Goal: Task Accomplishment & Management: Complete application form

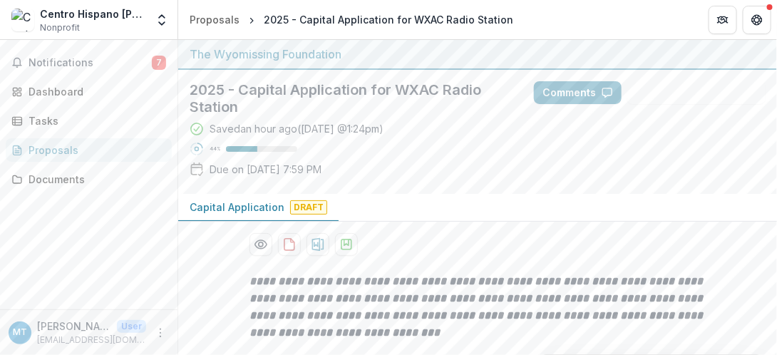
scroll to position [73, 0]
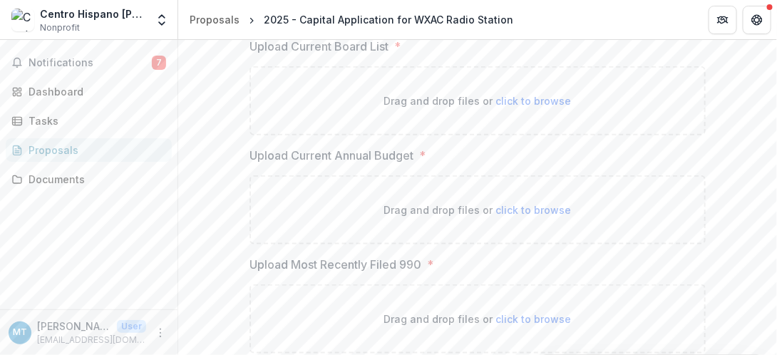
click at [520, 97] on span "click to browse" at bounding box center [534, 101] width 76 height 12
type input "**********"
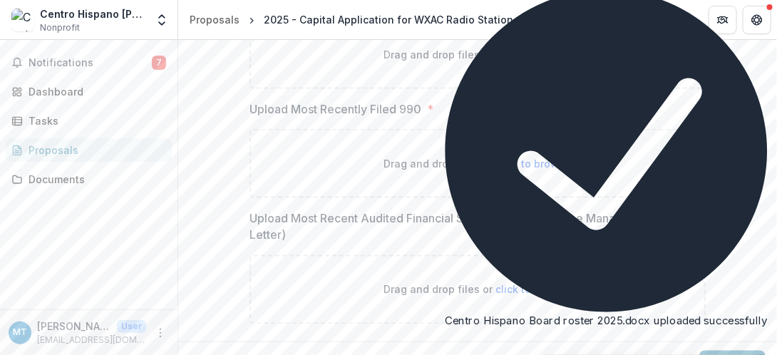
scroll to position [2169, 0]
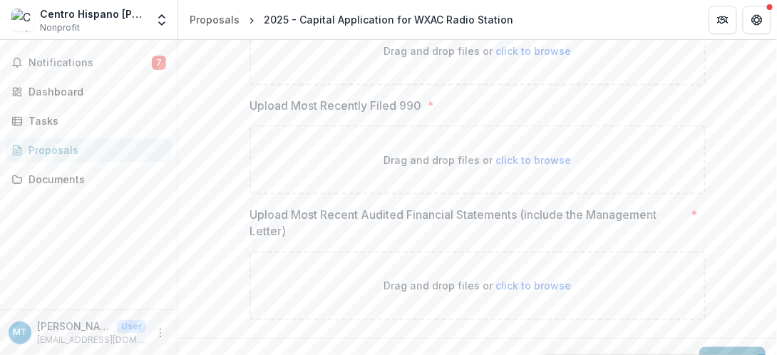
click at [519, 57] on span "click to browse" at bounding box center [534, 51] width 76 height 12
click at [540, 57] on span "click to browse" at bounding box center [534, 51] width 76 height 12
type input "**********"
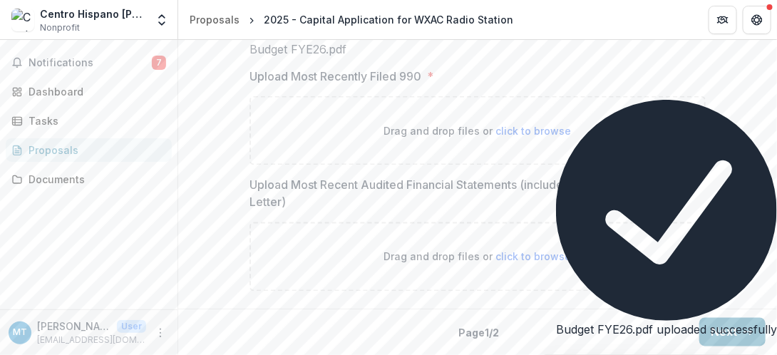
scroll to position [2339, 0]
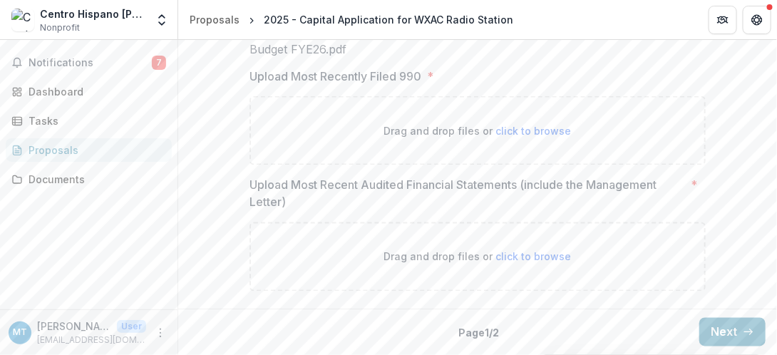
click at [528, 137] on span "click to browse" at bounding box center [534, 131] width 76 height 12
click at [541, 137] on span "click to browse" at bounding box center [534, 131] width 76 height 12
type input "**********"
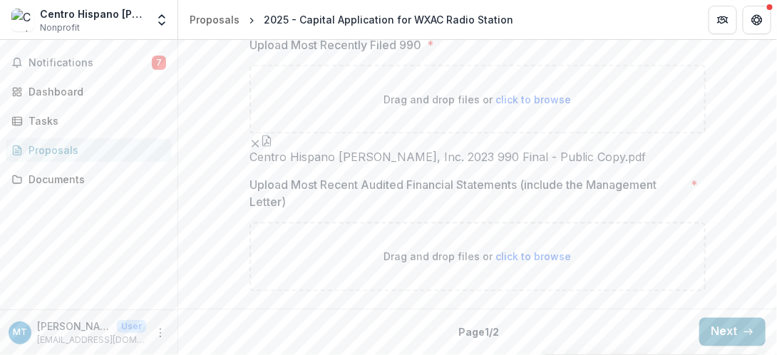
click at [259, 141] on line "Remove File" at bounding box center [255, 144] width 6 height 6
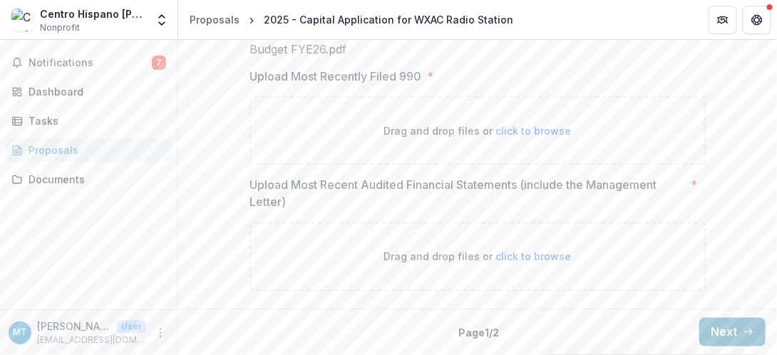
click at [526, 257] on span "click to browse" at bounding box center [534, 257] width 76 height 12
type input "**********"
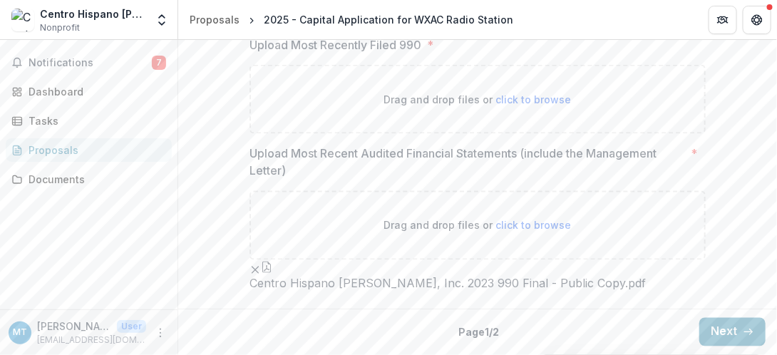
scroll to position [2513, 0]
click at [259, 267] on line "Remove File" at bounding box center [255, 270] width 6 height 6
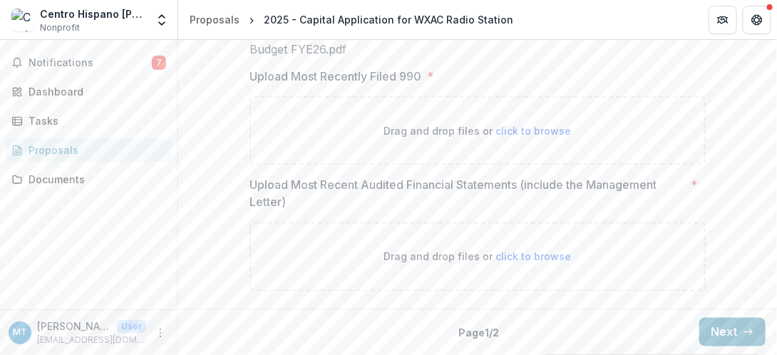
click at [526, 132] on span "click to browse" at bounding box center [534, 131] width 76 height 12
type input "**********"
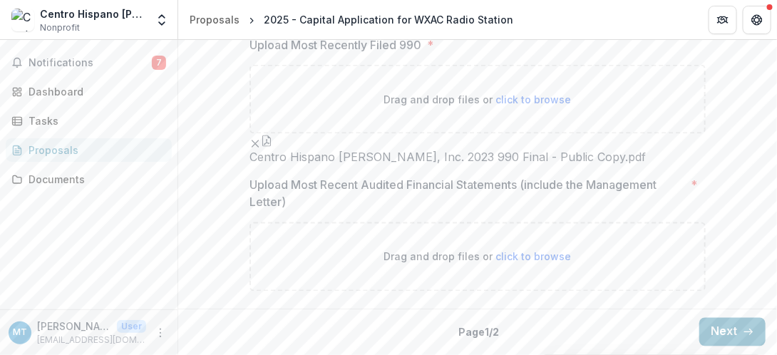
scroll to position [2513, 0]
click at [533, 257] on span "click to browse" at bounding box center [534, 257] width 76 height 12
type input "**********"
click at [199, 9] on link "Proposals" at bounding box center [214, 19] width 61 height 21
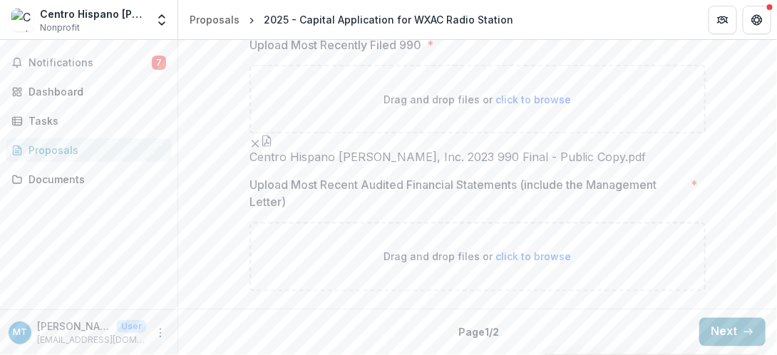
click at [524, 263] on span "click to browse" at bounding box center [534, 257] width 76 height 12
type input "**********"
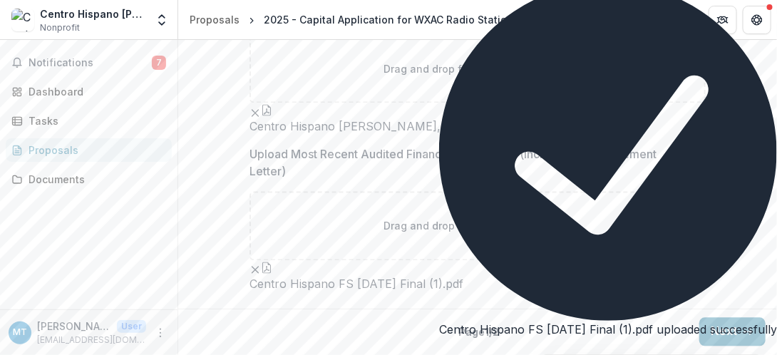
scroll to position [2630, 0]
click at [625, 261] on ul "Centro Hispano FS [DATE] Final (1).pdf" at bounding box center [478, 276] width 456 height 31
click at [456, 351] on icon "Close" at bounding box center [447, 359] width 17 height 17
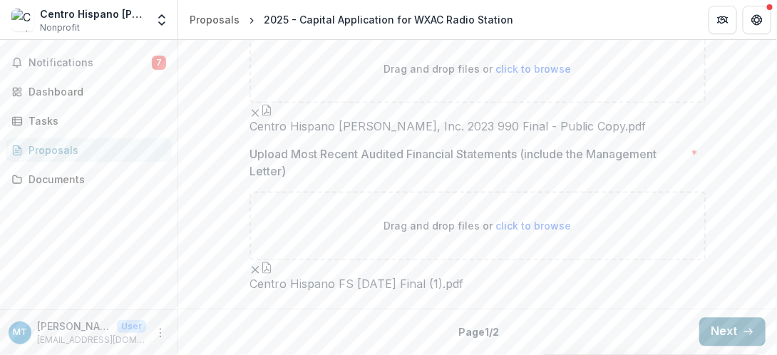
click at [728, 330] on button "Next" at bounding box center [733, 332] width 66 height 29
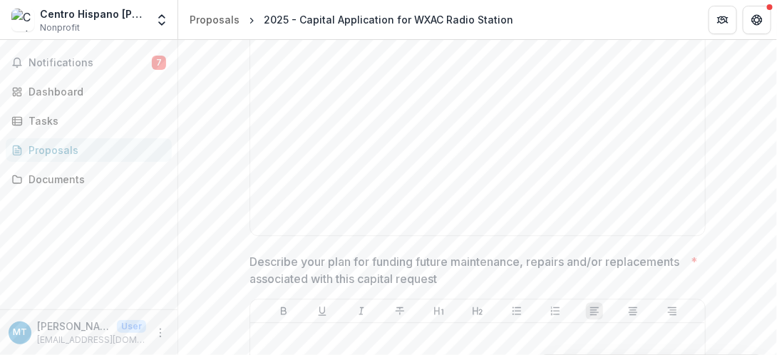
scroll to position [2601, 0]
drag, startPoint x: 248, startPoint y: 83, endPoint x: 549, endPoint y: 118, distance: 303.0
drag, startPoint x: 550, startPoint y: 119, endPoint x: 239, endPoint y: 84, distance: 312.9
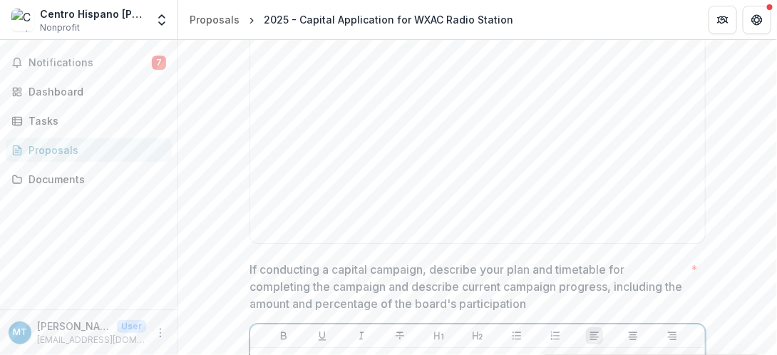
scroll to position [2930, 0]
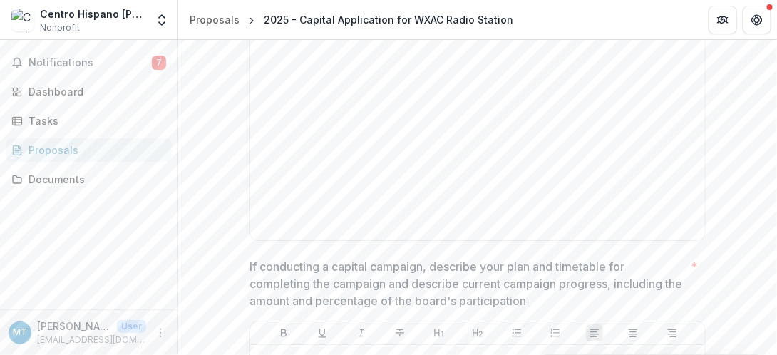
scroll to position [2942, 0]
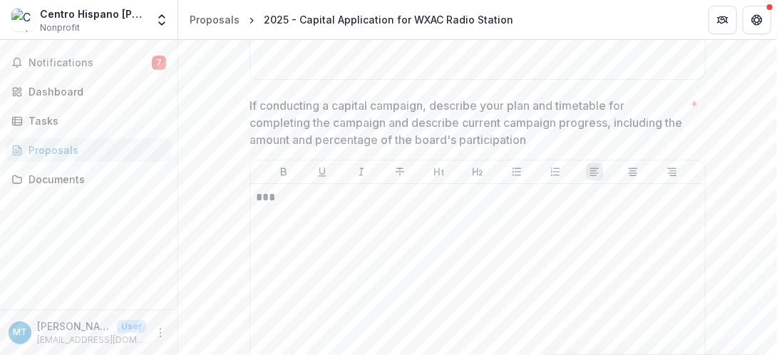
scroll to position [3082, 0]
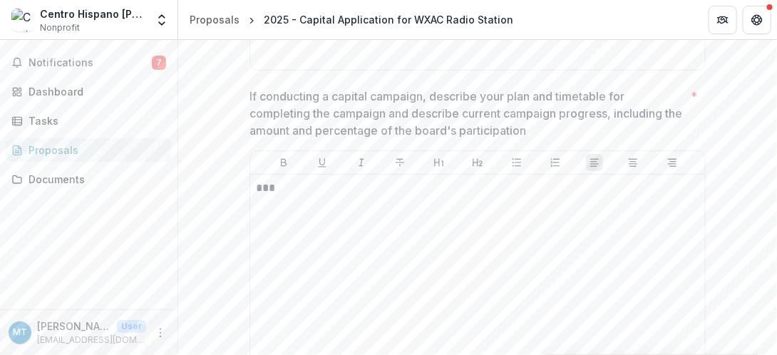
type input "**********"
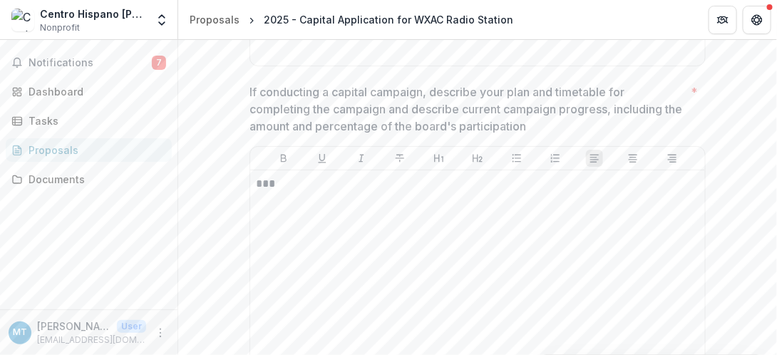
scroll to position [3072, 0]
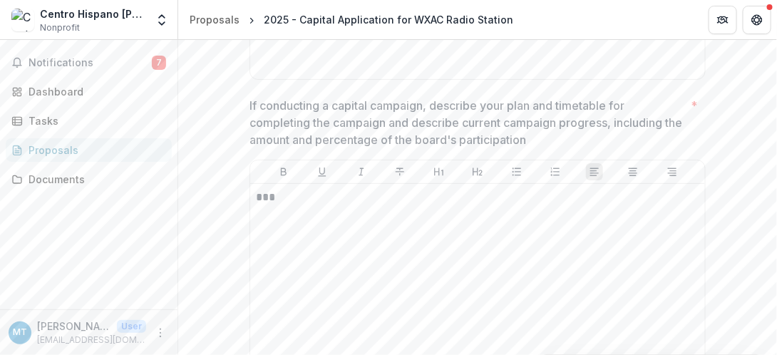
drag, startPoint x: 247, startPoint y: 66, endPoint x: 509, endPoint y: 89, distance: 262.1
copy p "Upload a project budget, showing all income and expenses, with an explanation o…"
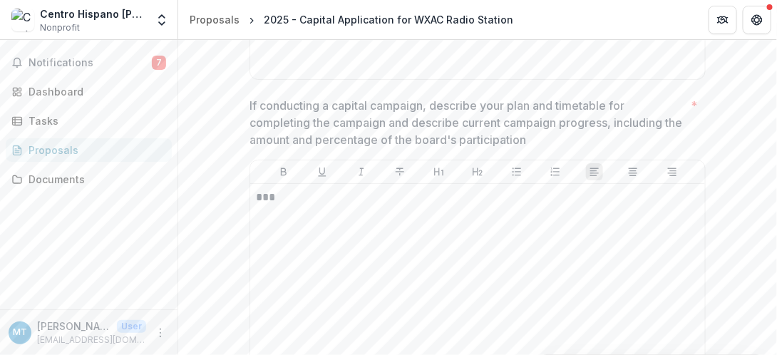
type input "**********"
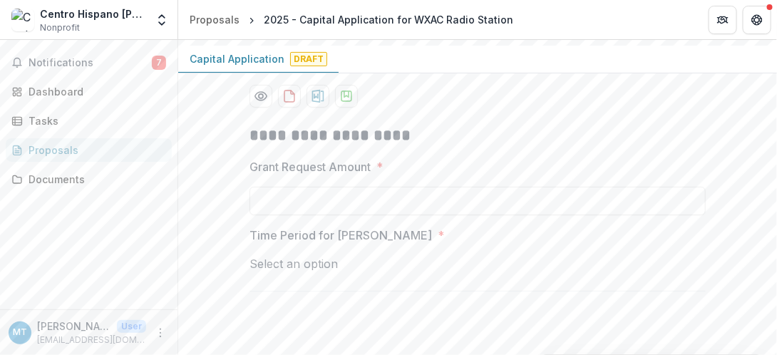
scroll to position [172, 0]
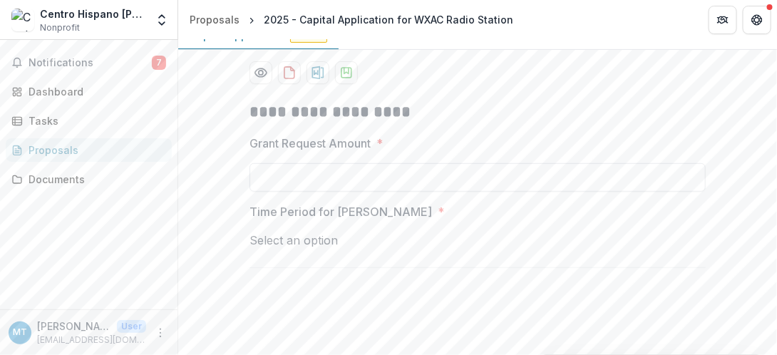
click at [293, 178] on input "Grant Request Amount *" at bounding box center [478, 177] width 456 height 29
type input "*******"
click at [316, 249] on div at bounding box center [478, 258] width 456 height 19
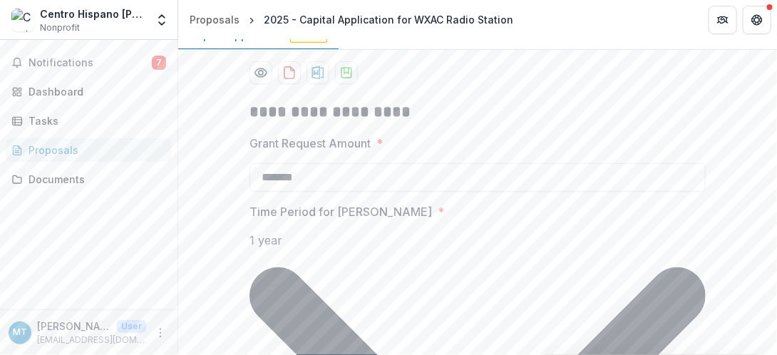
drag, startPoint x: 772, startPoint y: 65, endPoint x: 773, endPoint y: 77, distance: 12.1
click at [773, 77] on div "**********" at bounding box center [477, 197] width 599 height 315
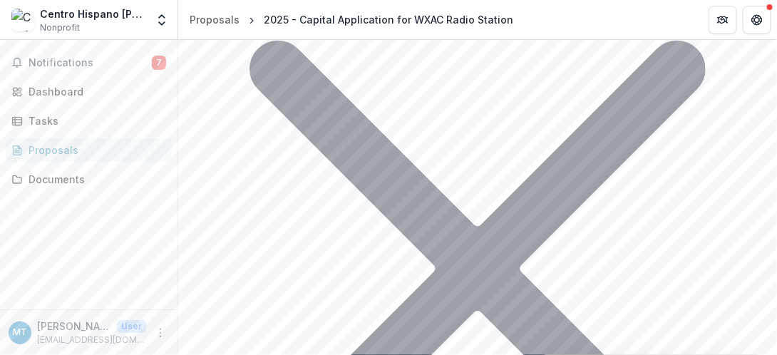
scroll to position [427, 0]
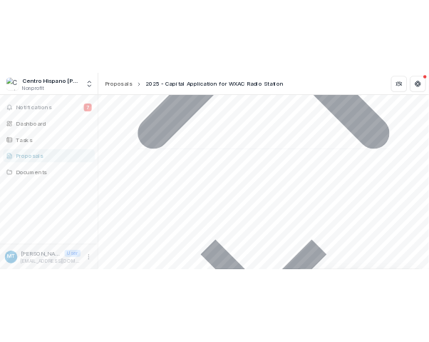
scroll to position [763, 0]
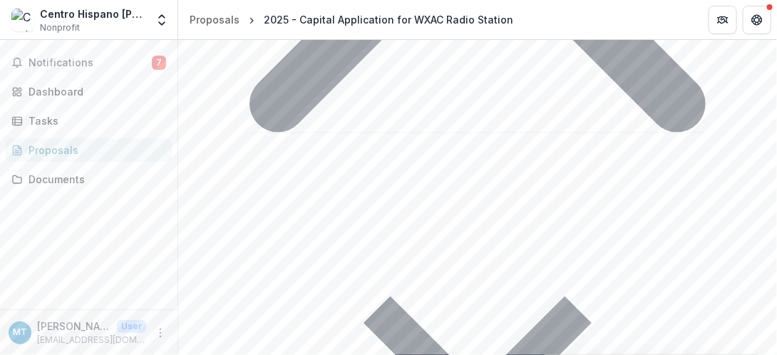
drag, startPoint x: 342, startPoint y: 66, endPoint x: 577, endPoint y: 81, distance: 235.2
drag, startPoint x: 580, startPoint y: 81, endPoint x: 345, endPoint y: 65, distance: 235.2
drag, startPoint x: 342, startPoint y: 65, endPoint x: 583, endPoint y: 85, distance: 242.6
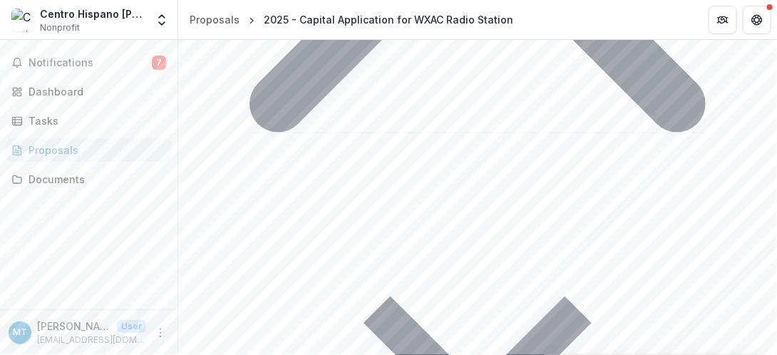
drag, startPoint x: 581, startPoint y: 87, endPoint x: 343, endPoint y: 69, distance: 238.9
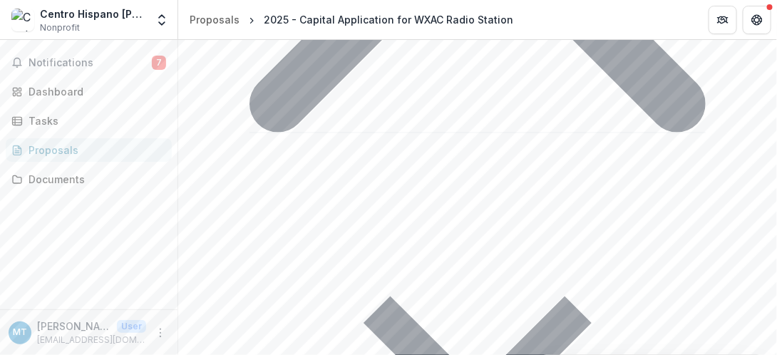
drag, startPoint x: 248, startPoint y: 66, endPoint x: 334, endPoint y: 74, distance: 86.0
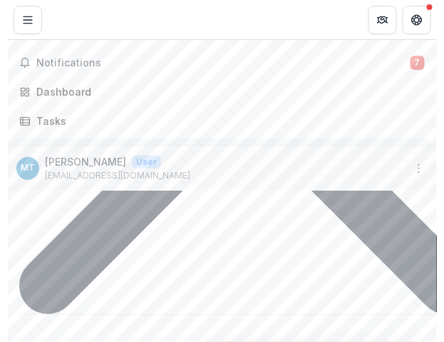
scroll to position [794, 0]
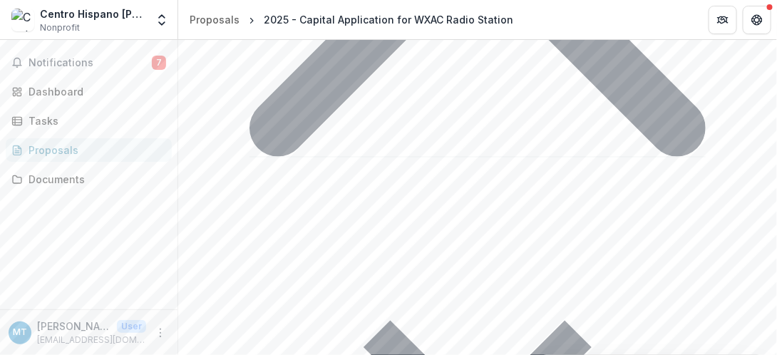
scroll to position [718, 0]
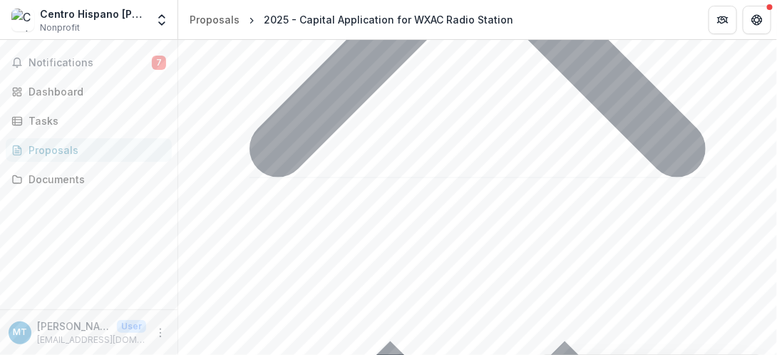
drag, startPoint x: 417, startPoint y: 233, endPoint x: 627, endPoint y: 255, distance: 211.6
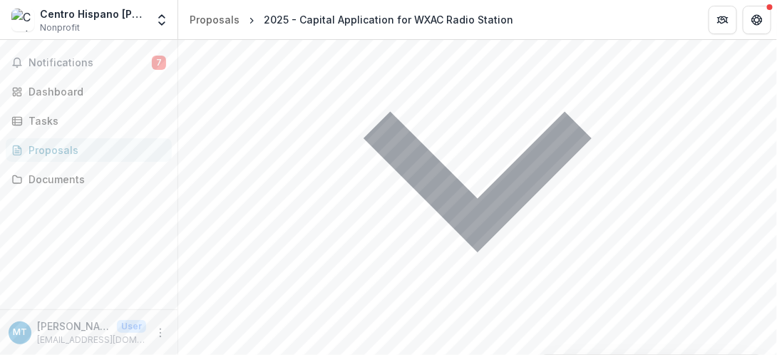
scroll to position [953, 0]
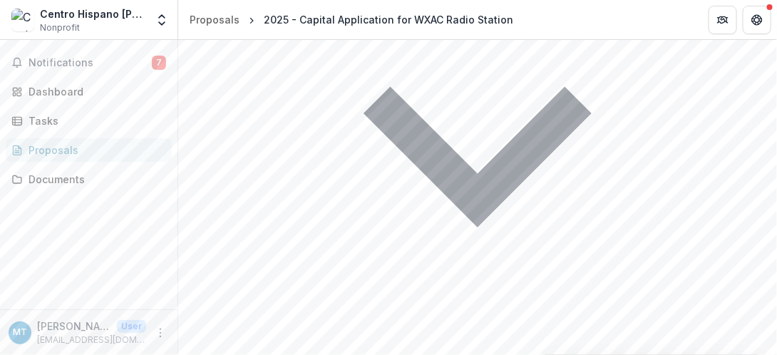
scroll to position [959, 0]
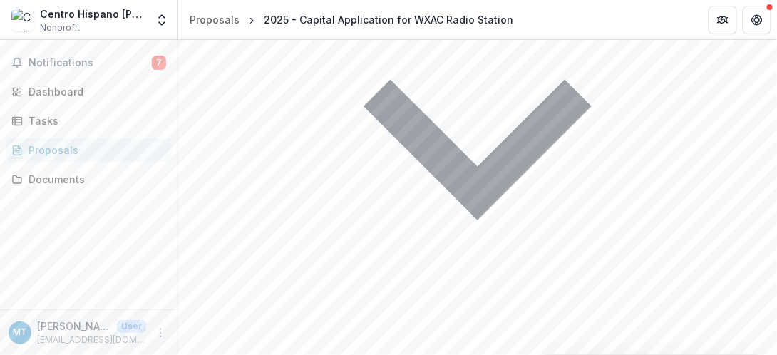
scroll to position [996, 0]
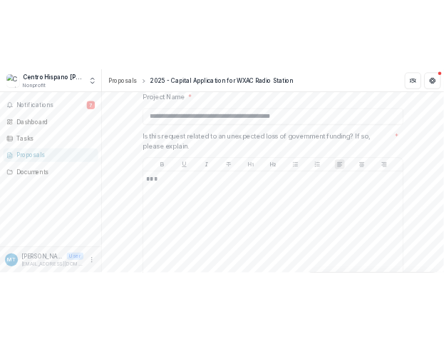
scroll to position [1334, 0]
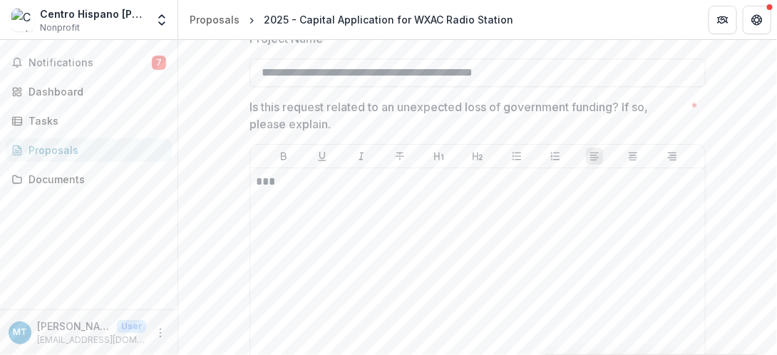
drag, startPoint x: 247, startPoint y: 63, endPoint x: 413, endPoint y: 80, distance: 166.3
drag, startPoint x: 247, startPoint y: 50, endPoint x: 616, endPoint y: 72, distance: 369.4
drag, startPoint x: 615, startPoint y: 66, endPoint x: 251, endPoint y: 56, distance: 363.9
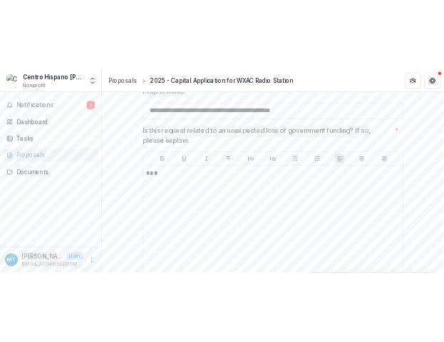
scroll to position [1365, 0]
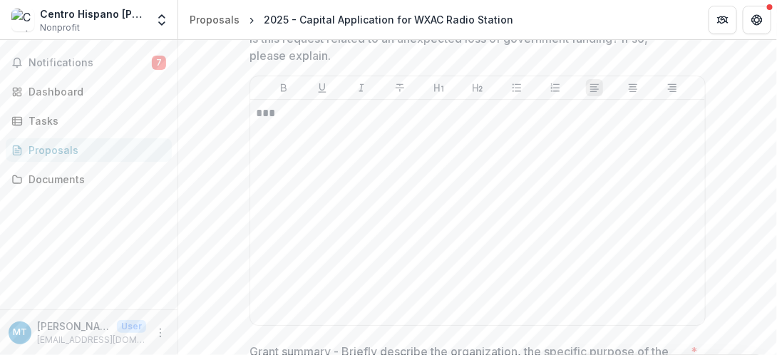
scroll to position [1364, 0]
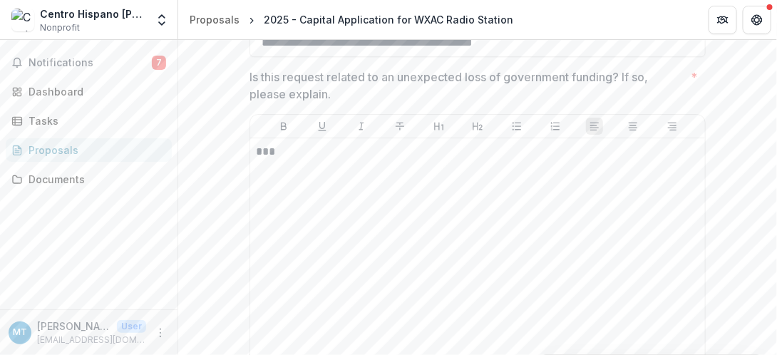
drag, startPoint x: 254, startPoint y: 92, endPoint x: 265, endPoint y: 153, distance: 61.6
drag, startPoint x: 253, startPoint y: 123, endPoint x: 374, endPoint y: 126, distance: 121.3
